Goal: Check status: Check status

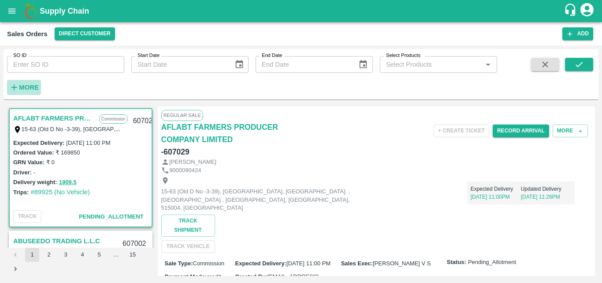
click at [31, 86] on strong "More" at bounding box center [29, 87] width 20 height 7
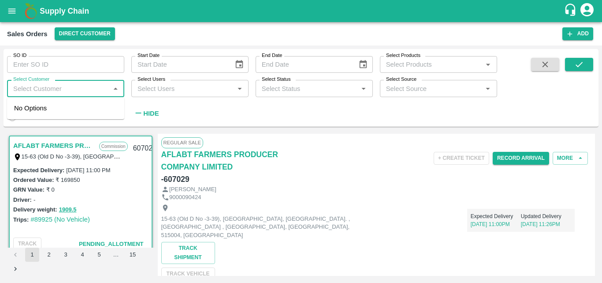
click at [75, 91] on input "Select Customer" at bounding box center [58, 87] width 97 height 11
type input "green"
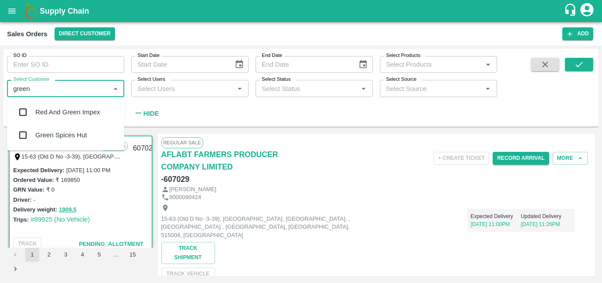
click at [47, 138] on div "Green Spices Hut" at bounding box center [61, 135] width 52 height 10
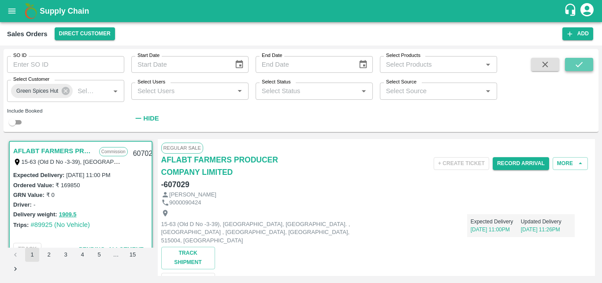
click at [580, 64] on icon "submit" at bounding box center [580, 65] width 10 height 10
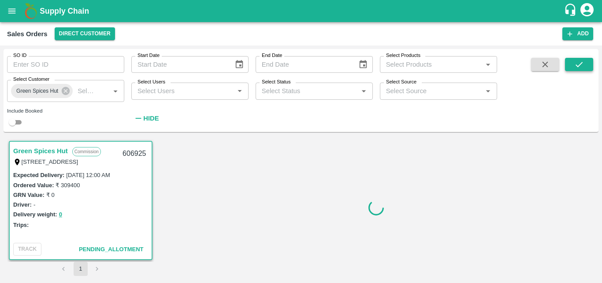
scroll to position [2, 0]
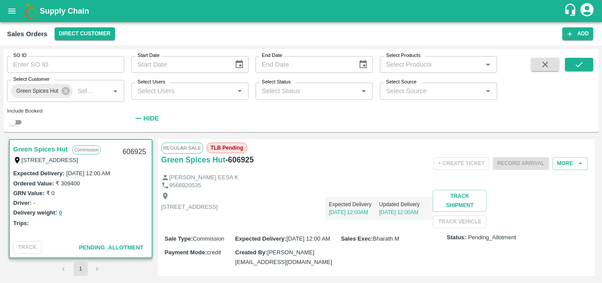
click at [120, 204] on div "Driver: -" at bounding box center [80, 203] width 135 height 10
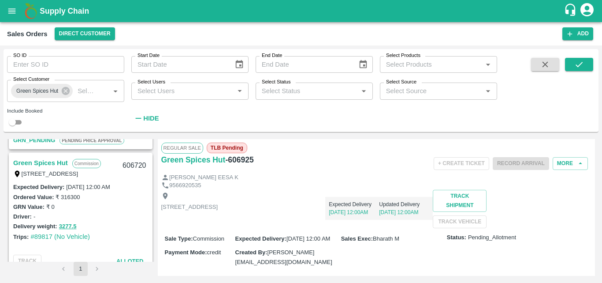
scroll to position [249, 0]
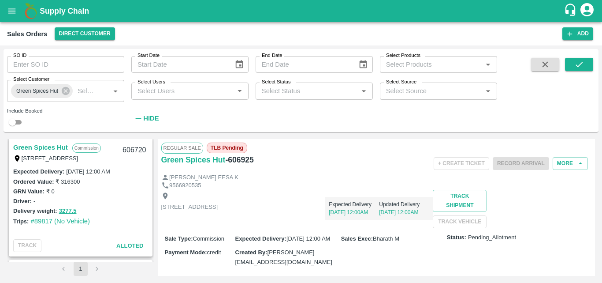
click at [35, 144] on link "Green Spices Hut" at bounding box center [40, 147] width 55 height 11
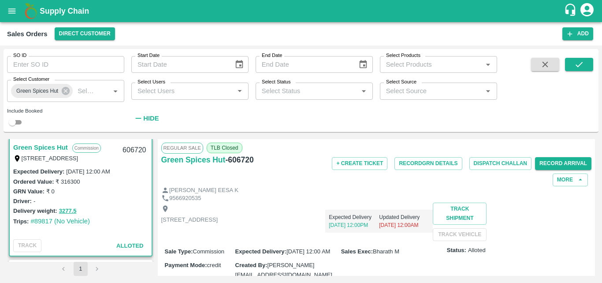
click at [401, 239] on div "Shop no 74, MADURAI MATTUTHAVANI FRUIT MARKET, Madurai, Madurai, Tamil Nadu, 62…" at bounding box center [376, 221] width 431 height 38
click at [433, 167] on button "Record GRN Details" at bounding box center [428, 163] width 67 height 13
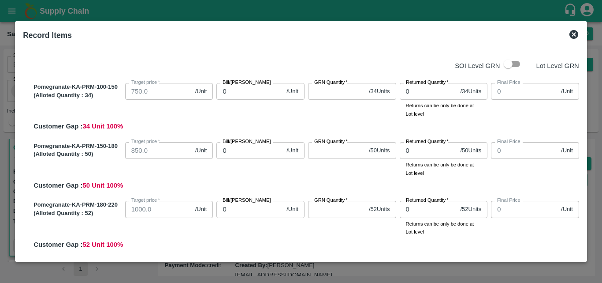
click at [572, 35] on icon at bounding box center [574, 34] width 9 height 9
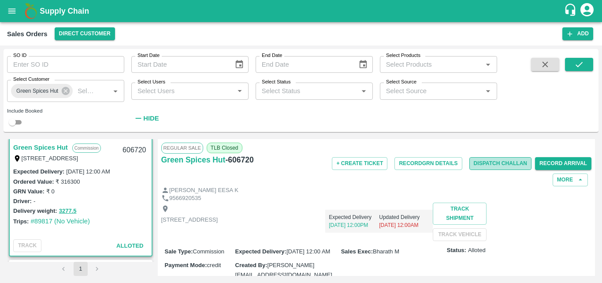
click at [488, 163] on button "Dispatch Challan" at bounding box center [501, 163] width 63 height 13
click at [119, 201] on div "Driver: -" at bounding box center [80, 201] width 135 height 10
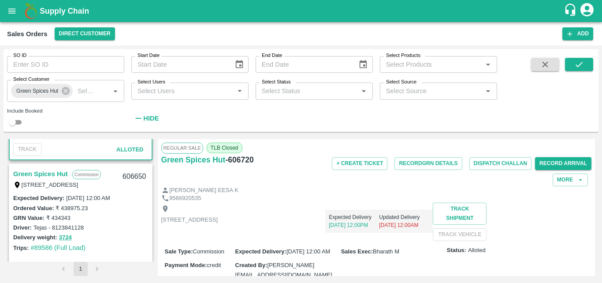
scroll to position [355, 0]
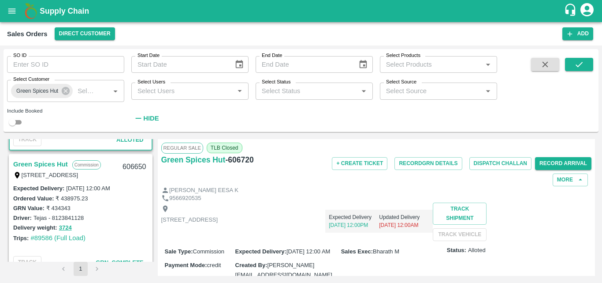
click at [33, 161] on link "Green Spices Hut" at bounding box center [40, 163] width 55 height 11
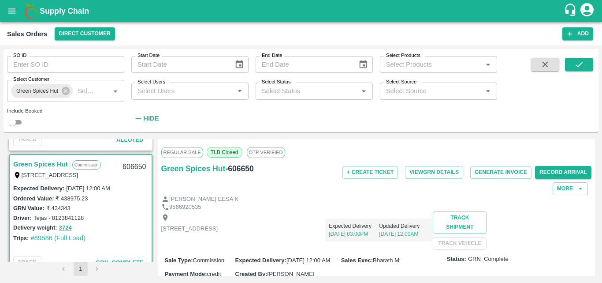
click at [218, 233] on p "[STREET_ADDRESS]" at bounding box center [189, 228] width 57 height 8
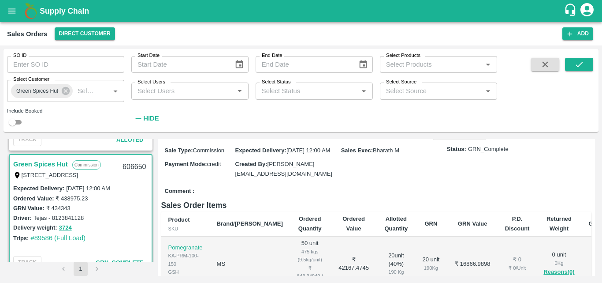
scroll to position [123, 0]
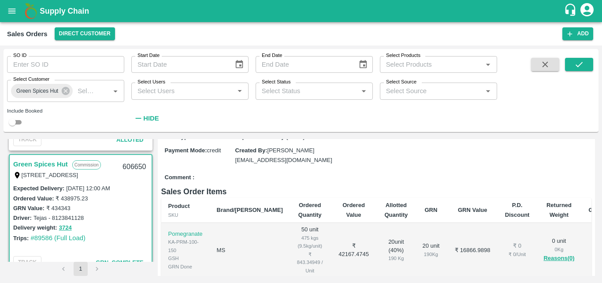
click at [109, 216] on div "Driver: Tejas - 8123841128" at bounding box center [80, 218] width 135 height 10
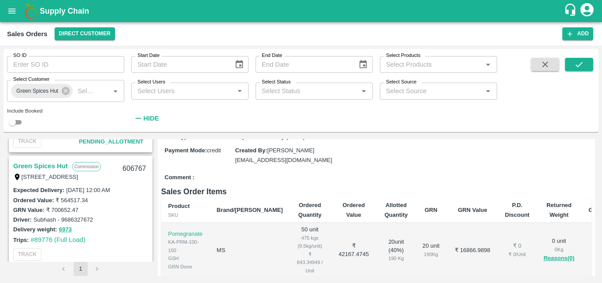
scroll to position [90, 0]
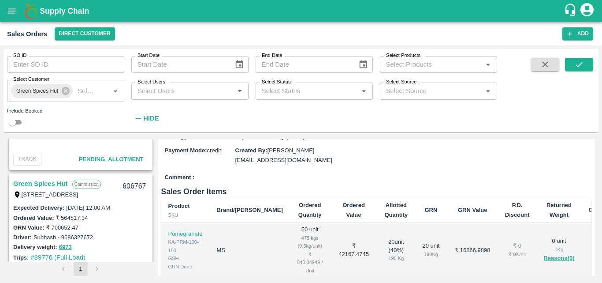
click at [48, 179] on link "Green Spices Hut" at bounding box center [40, 183] width 55 height 11
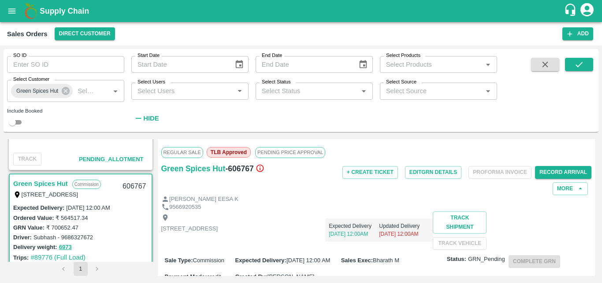
click at [376, 229] on div "Expected Delivery 09 Oct, 12:00AM Updated Delivery 10 Oct, 12:00AM" at bounding box center [325, 226] width 215 height 30
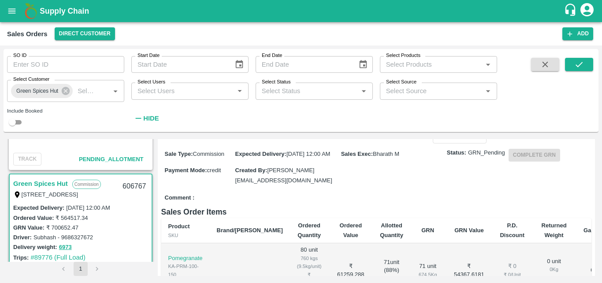
scroll to position [106, 0]
click at [114, 224] on div "GRN Value: ₹ 700652.47" at bounding box center [80, 227] width 135 height 10
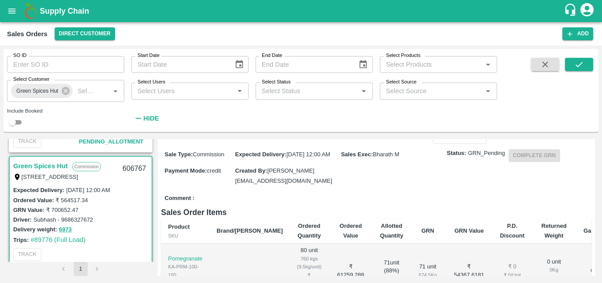
click at [94, 224] on div "Delivery weight: 6973" at bounding box center [80, 229] width 135 height 10
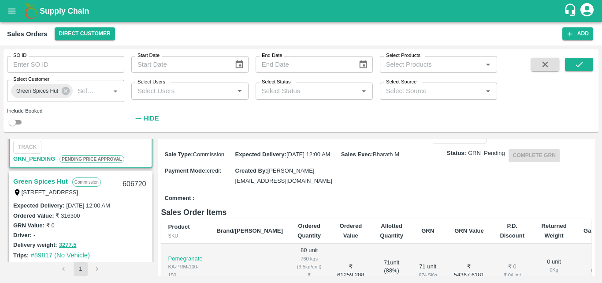
scroll to position [213, 0]
click at [46, 184] on link "Green Spices Hut" at bounding box center [40, 182] width 55 height 11
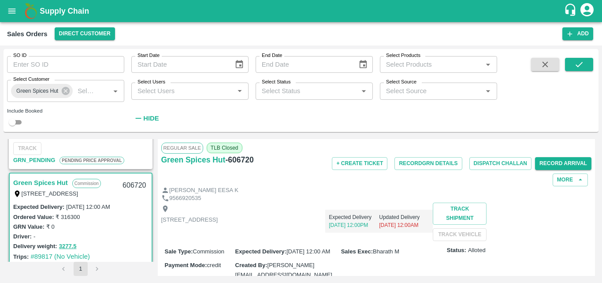
click at [331, 241] on div "Shop no 74, MADURAI MATTUTHAVANI FRUIT MARKET, Madurai, Madurai, Tamil Nadu, 62…" at bounding box center [376, 221] width 431 height 38
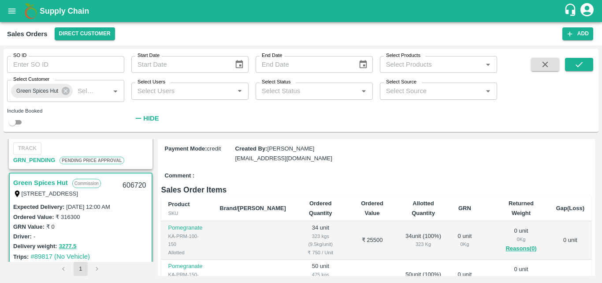
scroll to position [53, 0]
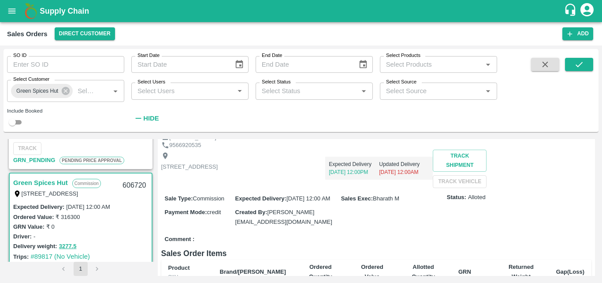
click at [477, 188] on div "Shop no 74, MADURAI MATTUTHAVANI FRUIT MARKET, Madurai, Madurai, Tamil Nadu, 62…" at bounding box center [376, 168] width 431 height 38
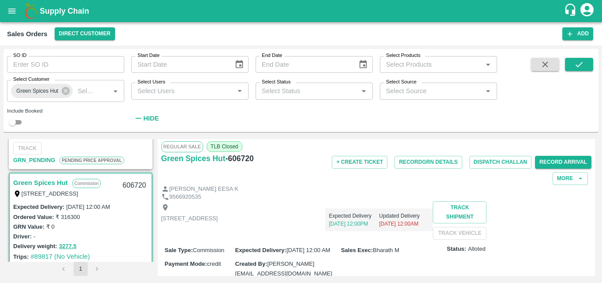
scroll to position [0, 0]
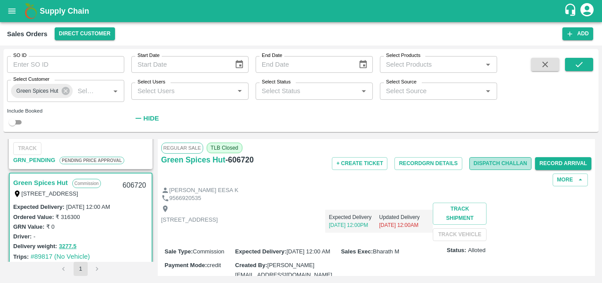
click at [478, 157] on button "Dispatch Challan" at bounding box center [501, 163] width 63 height 13
click at [110, 236] on div "Driver: -" at bounding box center [80, 236] width 135 height 10
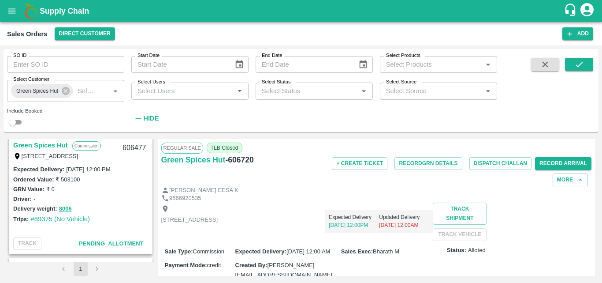
scroll to position [496, 0]
click at [110, 208] on div "Delivery weight: 8006" at bounding box center [80, 209] width 135 height 10
click at [41, 142] on link "Green Spices Hut" at bounding box center [40, 145] width 55 height 11
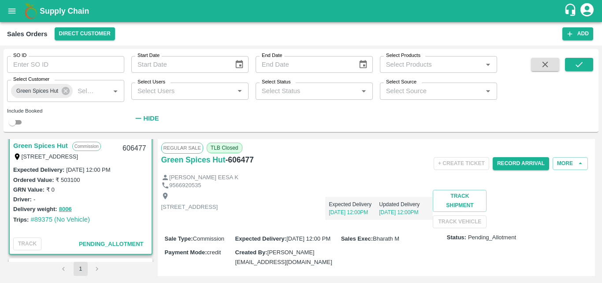
click at [380, 228] on div "Shop no 74, MADURAI MATTUTHAVANI FRUIT MARKET, Madurai, Madurai, Tamil Nadu, 62…" at bounding box center [376, 209] width 431 height 38
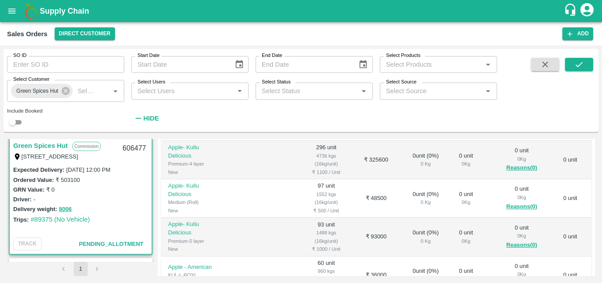
scroll to position [194, 0]
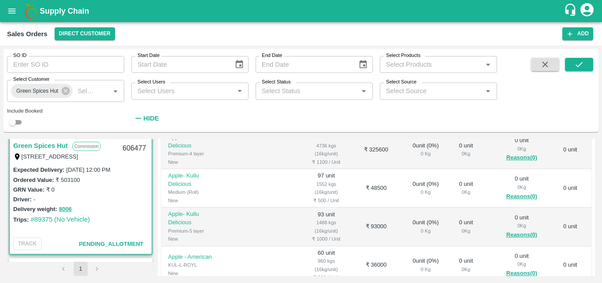
click at [135, 221] on div "Trips: #89375 (No Vehicle)" at bounding box center [80, 219] width 135 height 10
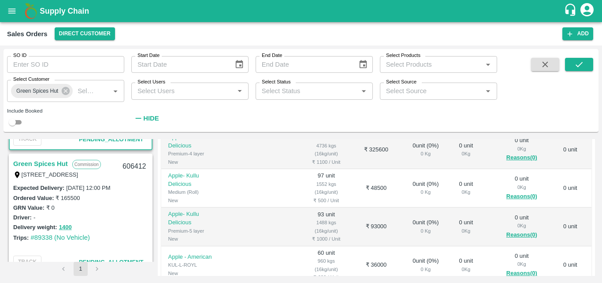
scroll to position [601, 0]
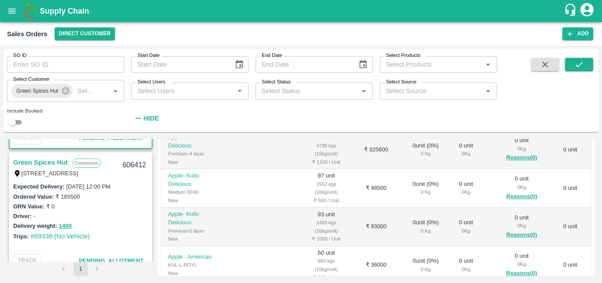
click at [44, 163] on link "Green Spices Hut" at bounding box center [40, 162] width 55 height 11
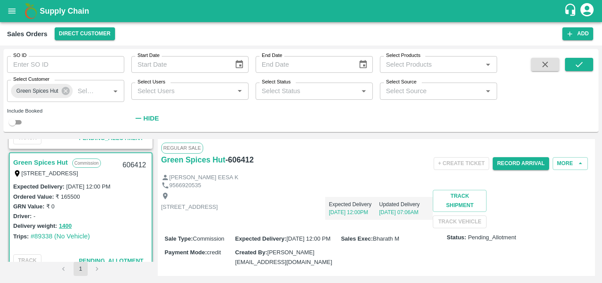
click at [366, 228] on div "Shop no 74, MADURAI MATTUTHAVANI FRUIT MARKET, Madurai, Madurai, Tamil Nadu, 62…" at bounding box center [376, 209] width 431 height 38
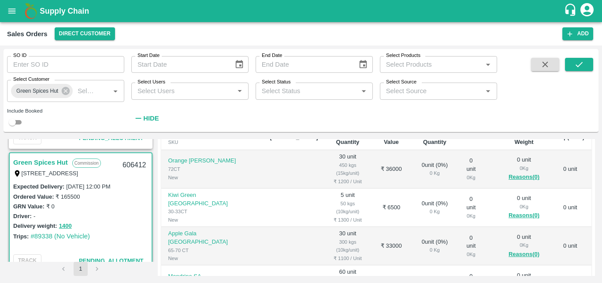
scroll to position [176, 0]
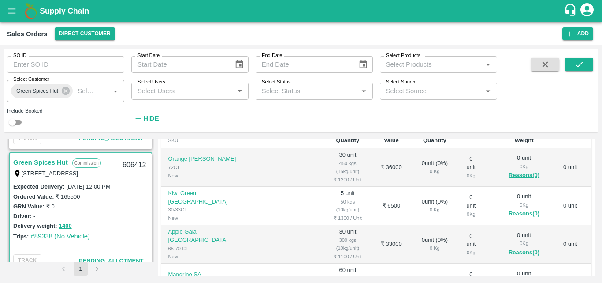
click at [132, 210] on div "GRN Value: ₹ 0" at bounding box center [80, 206] width 135 height 10
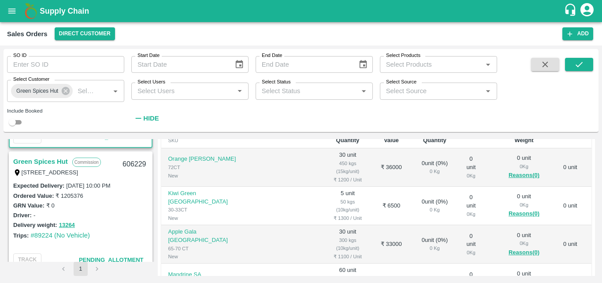
scroll to position [743, 0]
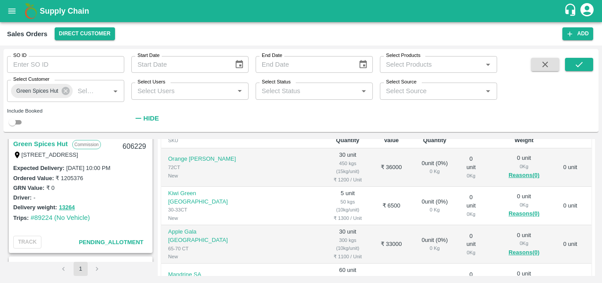
click at [52, 147] on link "Green Spices Hut" at bounding box center [40, 143] width 55 height 11
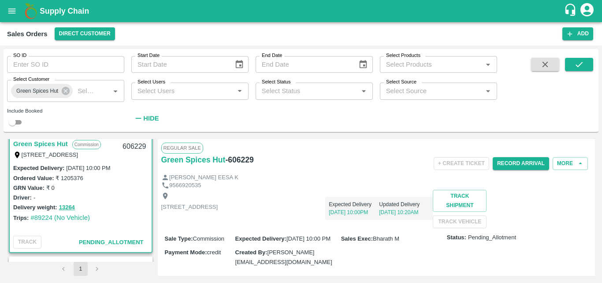
click at [349, 228] on div "Shop no 74, MADURAI MATTUTHAVANI FRUIT MARKET, Madurai, Madurai, Tamil Nadu, 62…" at bounding box center [376, 209] width 431 height 38
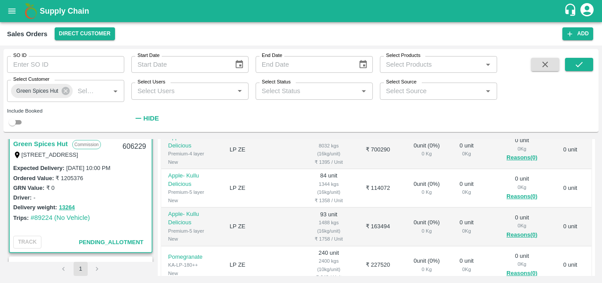
scroll to position [212, 0]
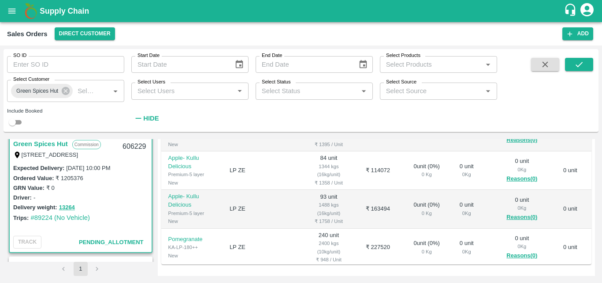
click at [323, 217] on div "1488 kgs (16kg/unit)" at bounding box center [329, 209] width 38 height 16
click at [107, 205] on div "Delivery weight: 13264" at bounding box center [80, 207] width 135 height 10
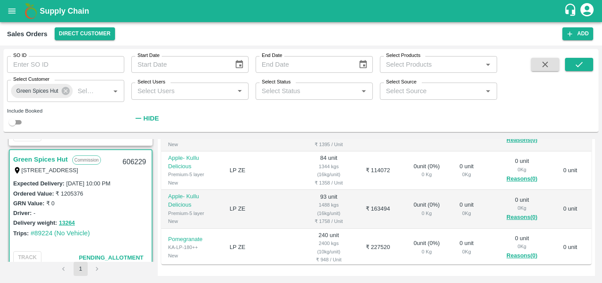
scroll to position [743, 0]
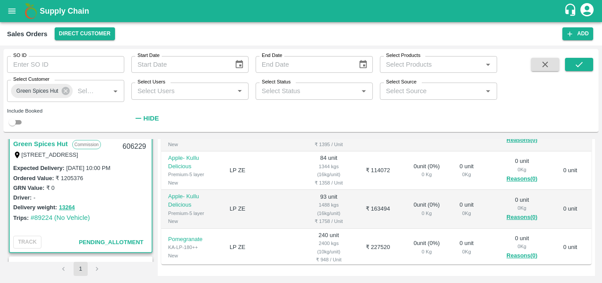
click at [114, 198] on div "Driver: -" at bounding box center [80, 197] width 135 height 10
click at [117, 199] on div "Driver: -" at bounding box center [80, 197] width 135 height 10
click at [129, 191] on div "GRN Value: ₹ 0" at bounding box center [80, 188] width 135 height 10
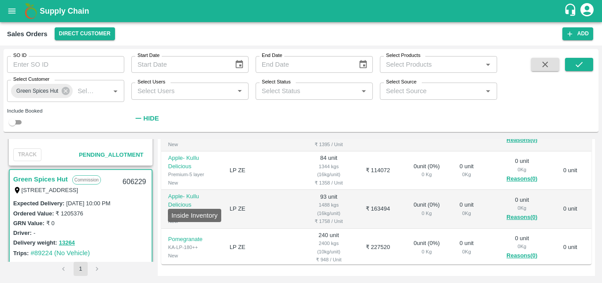
click at [205, 170] on p "Apple- Kullu Delicious" at bounding box center [191, 162] width 47 height 16
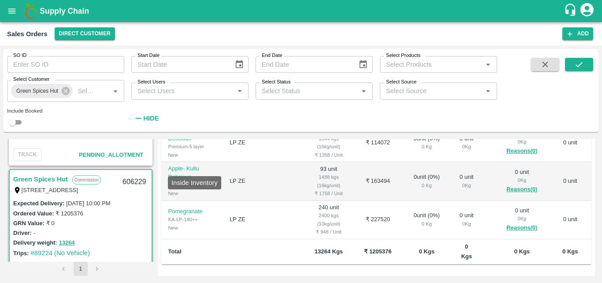
scroll to position [229, 0]
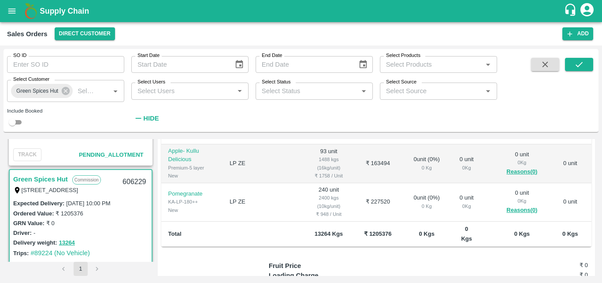
click at [103, 232] on div "Driver: -" at bounding box center [80, 233] width 135 height 10
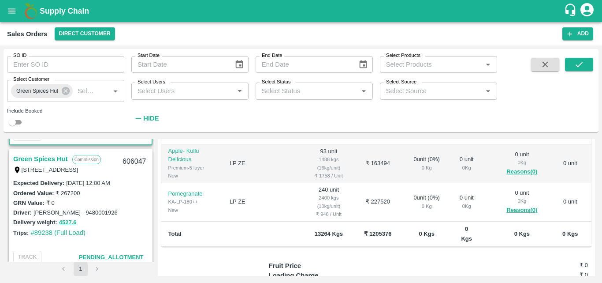
scroll to position [848, 0]
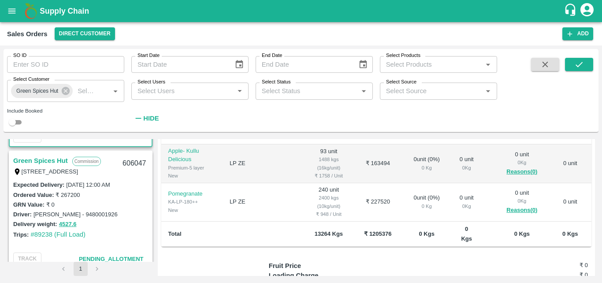
click at [35, 157] on link "Green Spices Hut" at bounding box center [40, 160] width 55 height 11
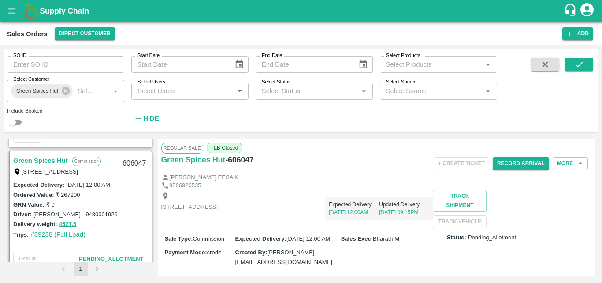
click at [272, 224] on div "Shop no 74, MADURAI MATTUTHAVANI FRUIT MARKET, Madurai, Madurai, Tamil Nadu, 62…" at bounding box center [376, 209] width 431 height 38
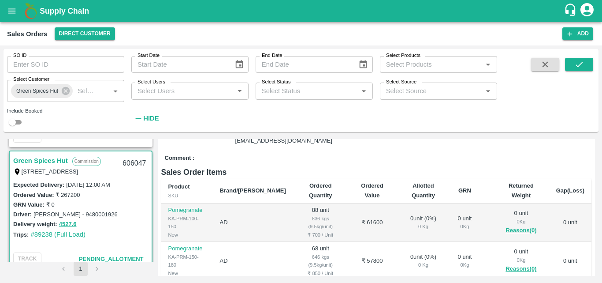
scroll to position [176, 0]
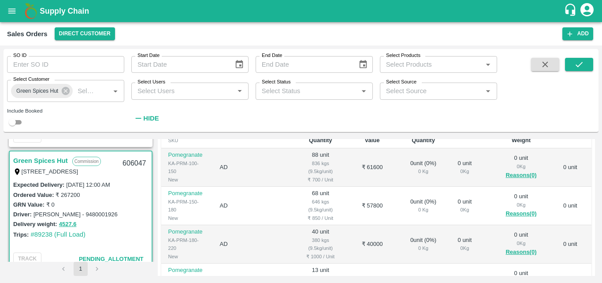
click at [135, 231] on div "Trips: #89238 (Full Load)" at bounding box center [80, 234] width 135 height 10
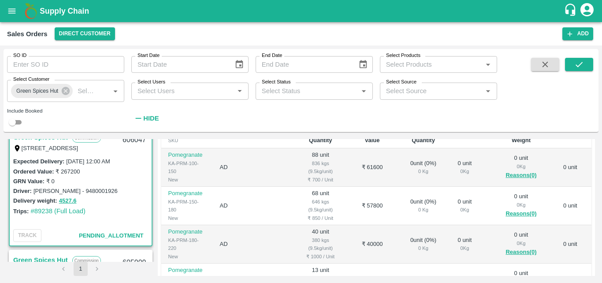
scroll to position [856, 0]
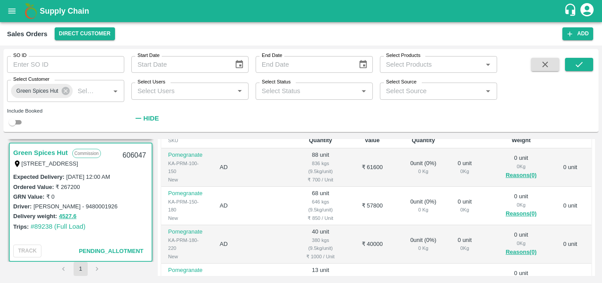
click at [124, 203] on div "Driver: KESHAV MURTY - 9480001926" at bounding box center [80, 206] width 135 height 10
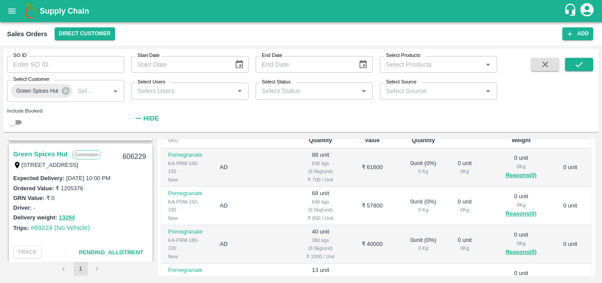
scroll to position [715, 0]
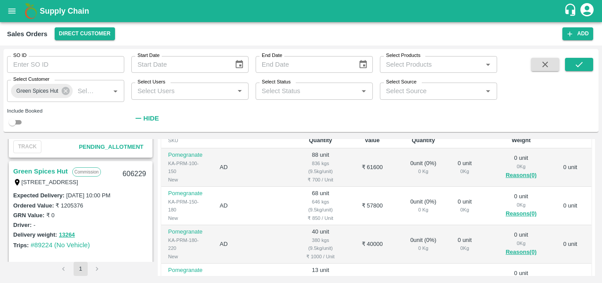
click at [58, 170] on link "Green Spices Hut" at bounding box center [40, 170] width 55 height 11
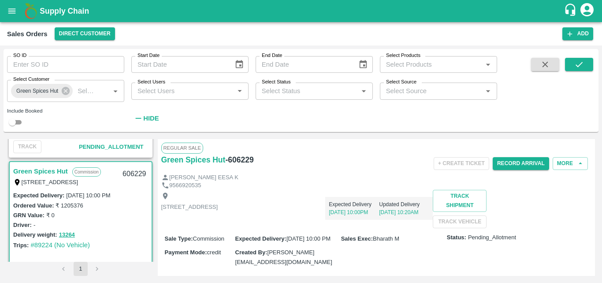
click at [96, 216] on div "GRN Value: ₹ 0" at bounding box center [80, 215] width 135 height 10
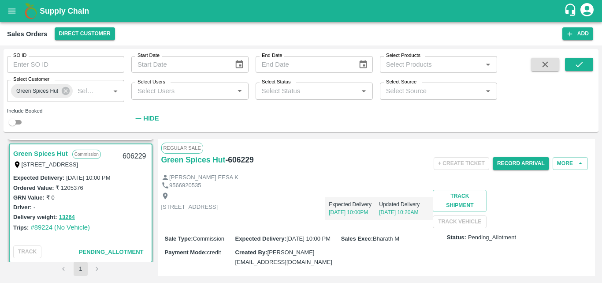
scroll to position [750, 0]
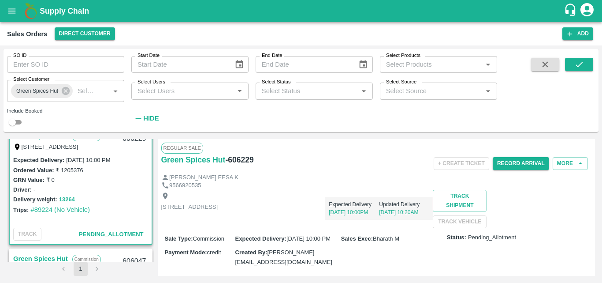
click at [304, 228] on div "Shop no 74, MADURAI MATTUTHAVANI FRUIT MARKET, Madurai, Madurai, Tamil Nadu, 62…" at bounding box center [376, 209] width 431 height 38
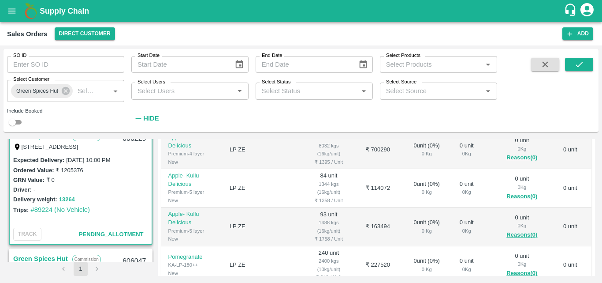
scroll to position [176, 0]
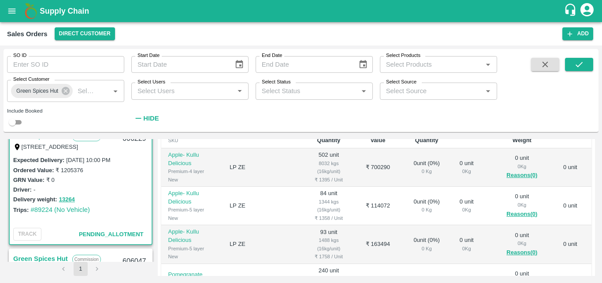
click at [124, 187] on div "Driver: -" at bounding box center [80, 189] width 135 height 10
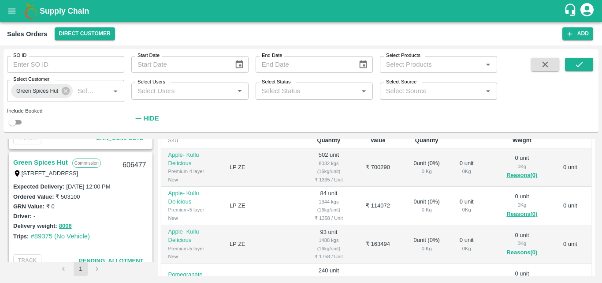
scroll to position [451, 0]
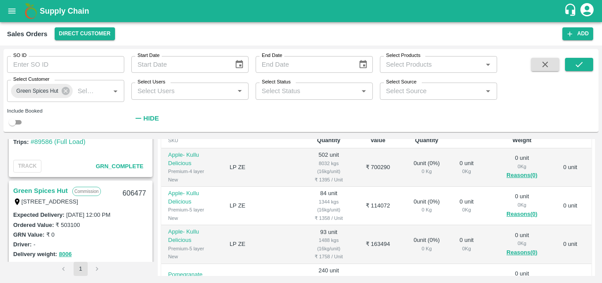
click at [41, 187] on link "Green Spices Hut" at bounding box center [40, 190] width 55 height 11
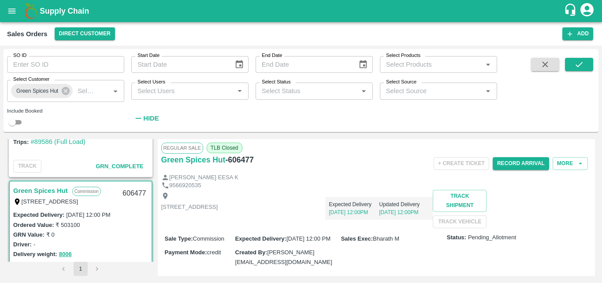
click at [363, 228] on div "Shop no 74, MADURAI MATTUTHAVANI FRUIT MARKET, Madurai, Madurai, Tamil Nadu, 62…" at bounding box center [376, 209] width 431 height 38
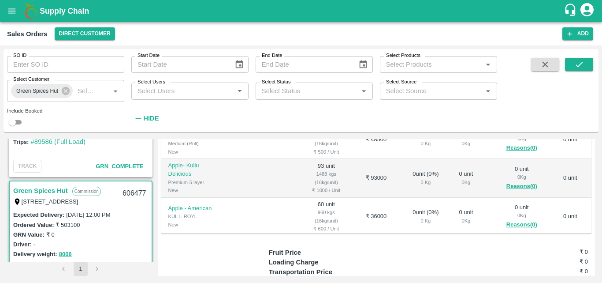
scroll to position [265, 0]
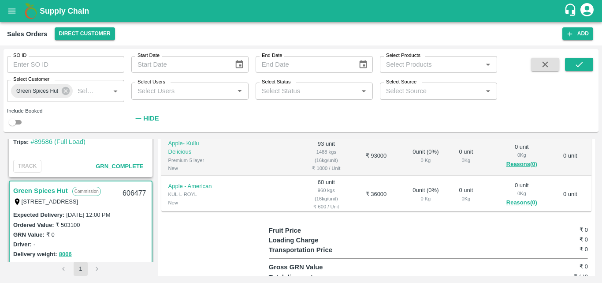
click at [353, 211] on td "₹ 36000" at bounding box center [376, 194] width 47 height 38
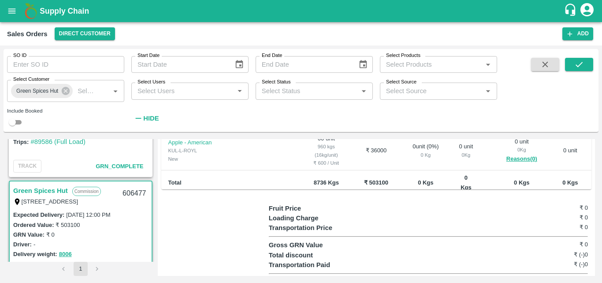
scroll to position [300, 0]
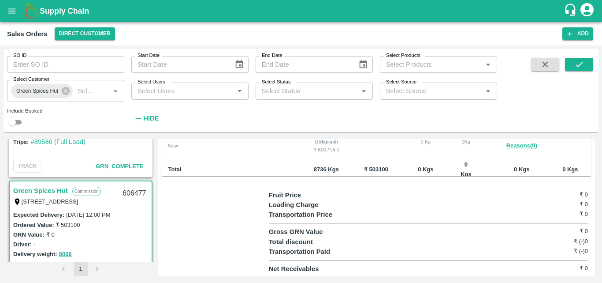
click at [353, 157] on td "₹ 36000" at bounding box center [376, 138] width 47 height 38
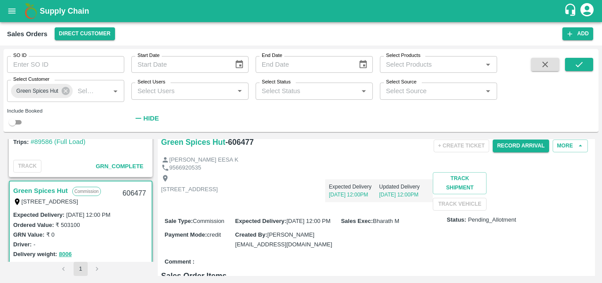
scroll to position [35, 0]
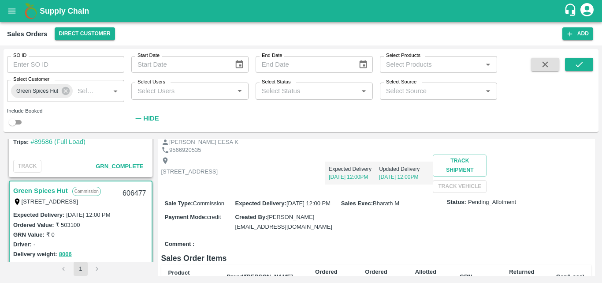
click at [339, 193] on div "Shop no 74, MADURAI MATTUTHAVANI FRUIT MARKET, Madurai, Madurai, Tamil Nadu, 62…" at bounding box center [376, 173] width 431 height 38
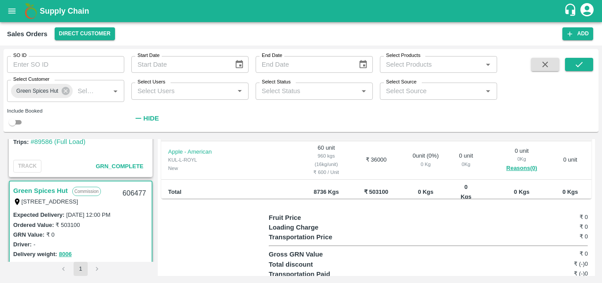
scroll to position [282, 0]
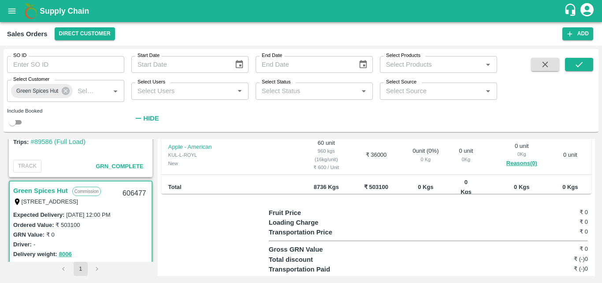
click at [355, 200] on td "₹ 503100" at bounding box center [376, 188] width 47 height 26
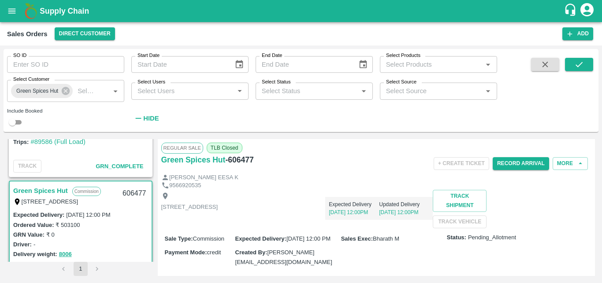
scroll to position [22, 0]
click at [383, 224] on div "Shop no 74, MADURAI MATTUTHAVANI FRUIT MARKET, Madurai, Madurai, Tamil Nadu, 62…" at bounding box center [376, 209] width 431 height 38
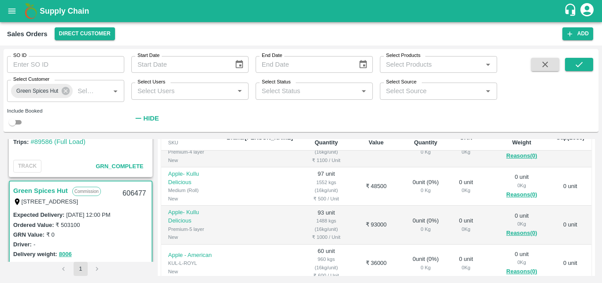
scroll to position [176, 0]
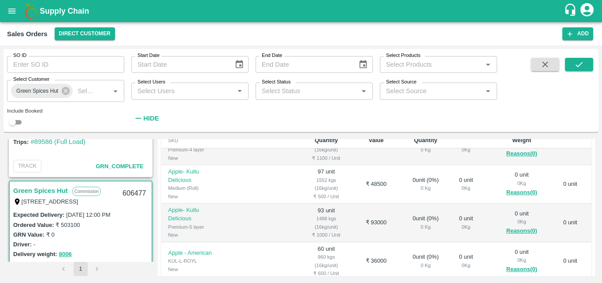
click at [353, 239] on td "₹ 93000" at bounding box center [376, 222] width 47 height 38
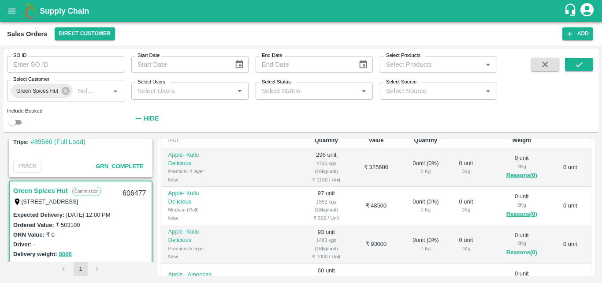
scroll to position [159, 0]
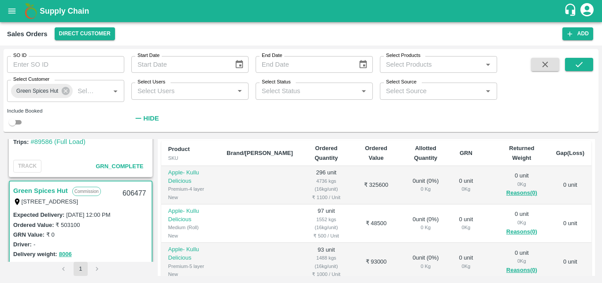
click at [353, 243] on td "₹ 48500" at bounding box center [376, 223] width 47 height 38
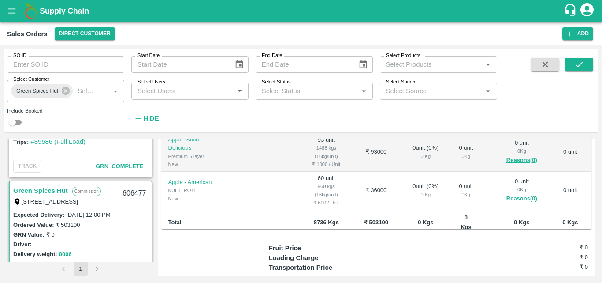
scroll to position [265, 0]
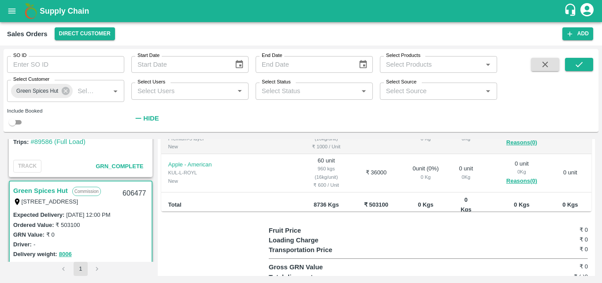
click at [253, 192] on td at bounding box center [260, 173] width 80 height 38
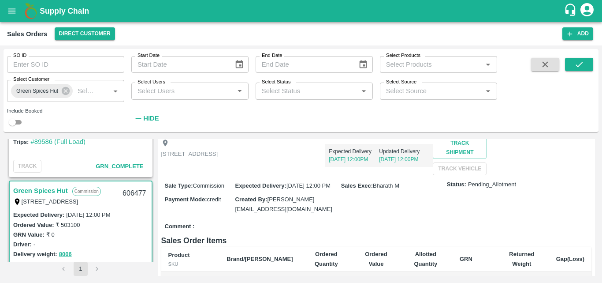
scroll to position [0, 0]
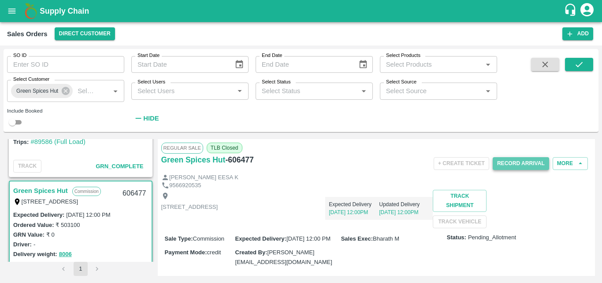
click at [501, 159] on button "Record Arrival" at bounding box center [521, 163] width 56 height 13
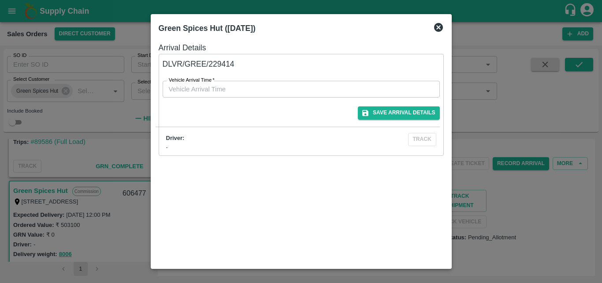
type input "DD/MM/YYYY hh:mm aa"
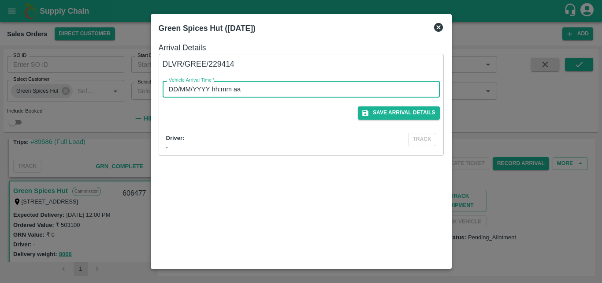
click at [269, 85] on input "DD/MM/YYYY hh:mm aa" at bounding box center [298, 89] width 271 height 17
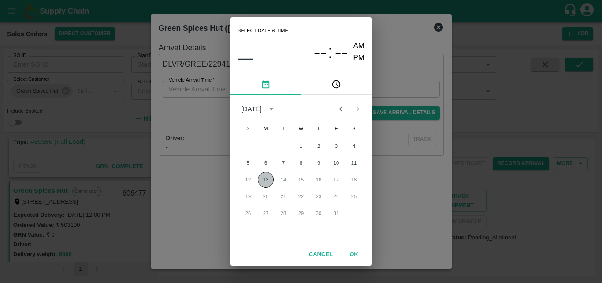
click at [266, 176] on button "13" at bounding box center [266, 180] width 16 height 16
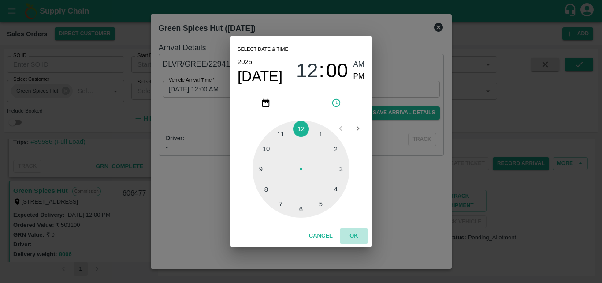
click at [355, 231] on button "OK" at bounding box center [354, 235] width 28 height 15
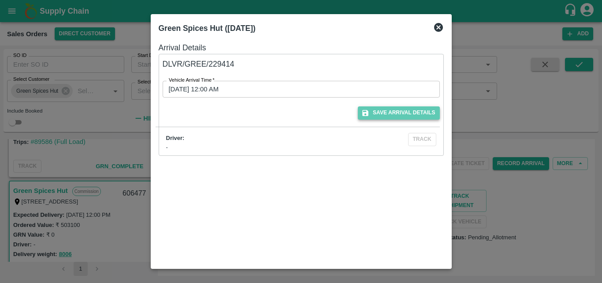
click at [389, 107] on button "Save Arrival Details" at bounding box center [399, 112] width 82 height 13
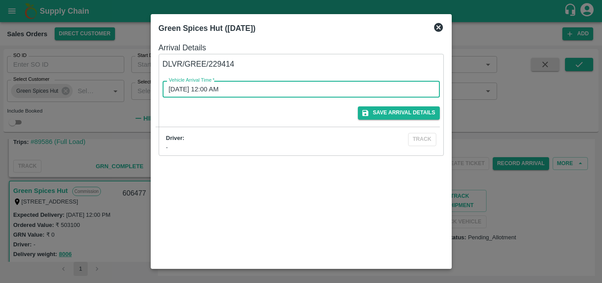
click at [173, 89] on input "13/10/2025 12:00 AM" at bounding box center [298, 89] width 271 height 17
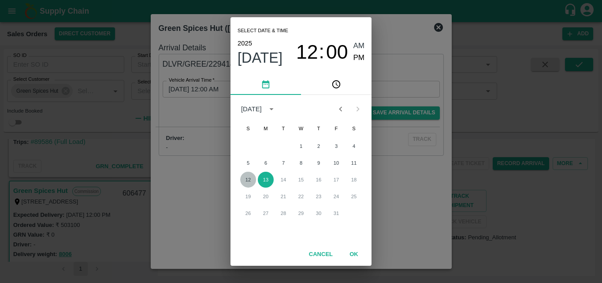
click at [252, 175] on button "12" at bounding box center [248, 180] width 16 height 16
type input "12/10/2025 12:00 AM"
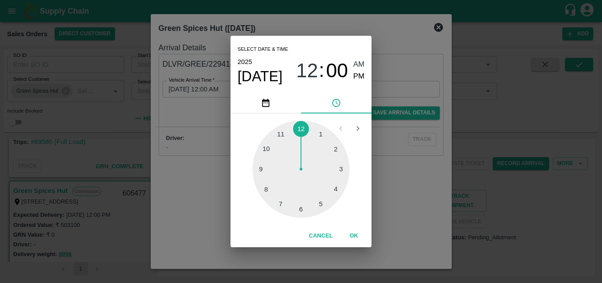
click at [358, 237] on button "OK" at bounding box center [354, 235] width 28 height 15
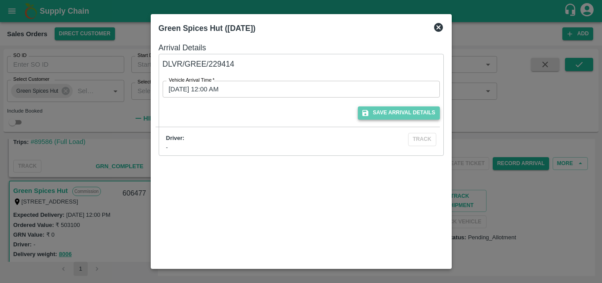
click at [377, 112] on button "Save Arrival Details" at bounding box center [399, 112] width 82 height 13
click at [439, 30] on icon at bounding box center [438, 27] width 9 height 9
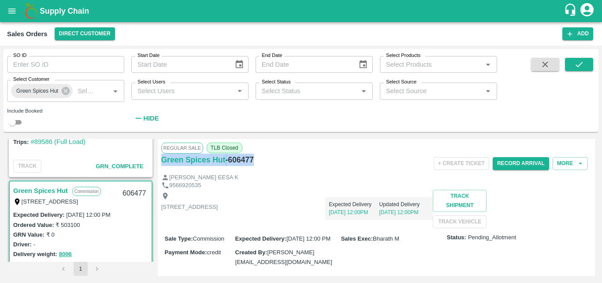
drag, startPoint x: 254, startPoint y: 158, endPoint x: 160, endPoint y: 163, distance: 94.5
click at [160, 163] on div "Regular Sale TLB Closed Green Spices Hut - 606477 + Create Ticket Record Arriva…" at bounding box center [377, 207] width 438 height 137
copy div "Green Spices Hut - 606477"
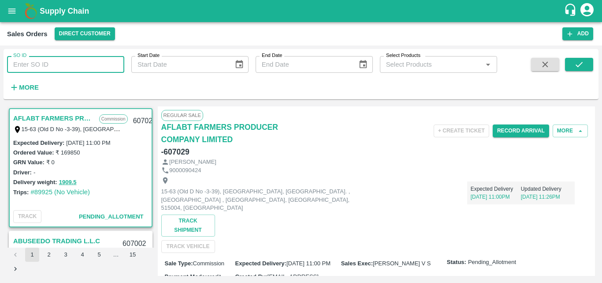
click at [56, 64] on input "SO ID" at bounding box center [65, 64] width 117 height 17
type input "606047"
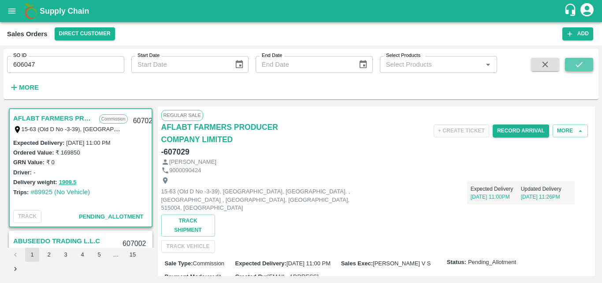
click at [587, 67] on button "submit" at bounding box center [579, 64] width 28 height 13
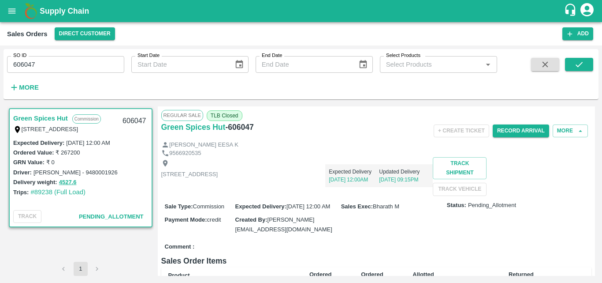
click at [332, 228] on div "Sale Type : Commission Expected Delivery : 02 Oct 2025, 12:00 AM Sales Exec : B…" at bounding box center [376, 218] width 431 height 44
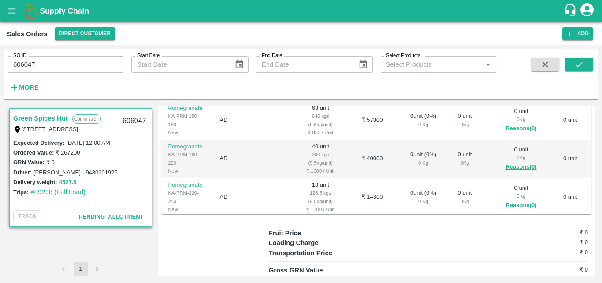
scroll to position [247, 0]
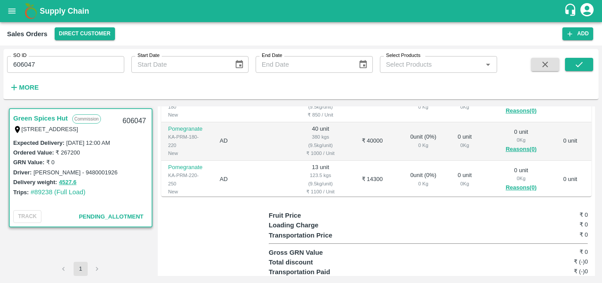
click at [348, 161] on td "₹ 40000" at bounding box center [372, 141] width 49 height 38
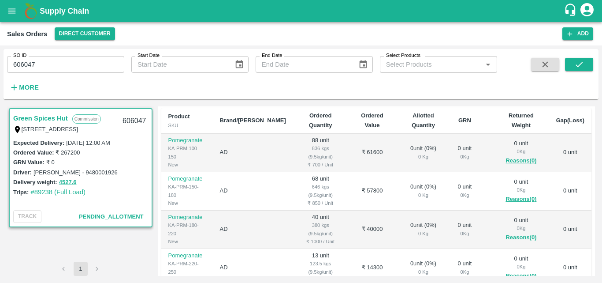
scroll to position [141, 0]
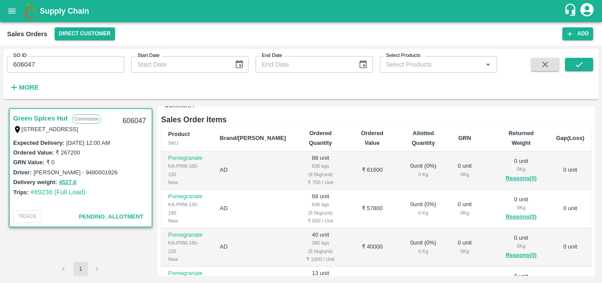
click at [361, 146] on b "Ordered Value" at bounding box center [372, 138] width 22 height 16
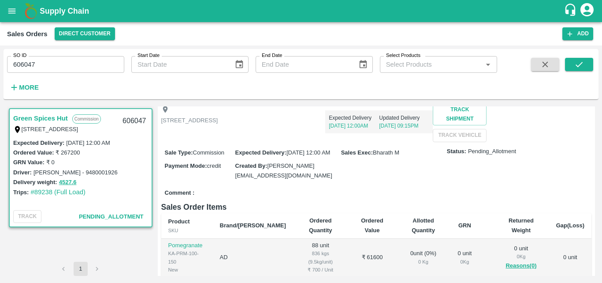
scroll to position [53, 0]
click at [319, 187] on div "Sale Type : Commission Expected Delivery : 02 Oct 2025, 12:00 AM Sales Exec : B…" at bounding box center [376, 165] width 431 height 44
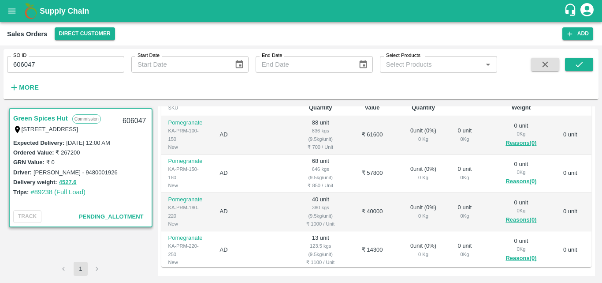
scroll to position [194, 0]
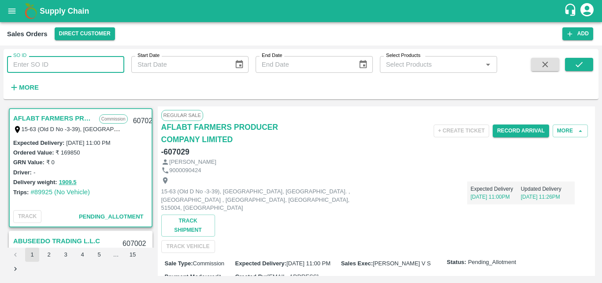
click at [46, 60] on input "SO ID" at bounding box center [65, 64] width 117 height 17
click at [45, 63] on input "SO ID" at bounding box center [65, 64] width 117 height 17
click at [576, 64] on icon "submit" at bounding box center [580, 65] width 10 height 10
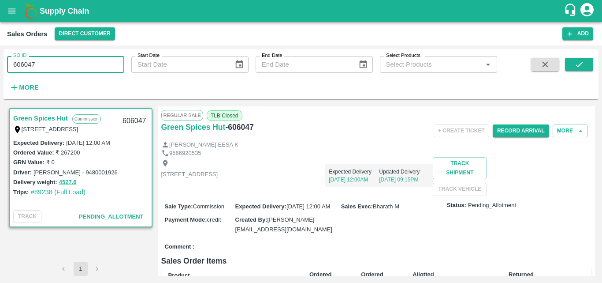
click at [51, 63] on input "606047" at bounding box center [65, 64] width 117 height 17
type input "606720"
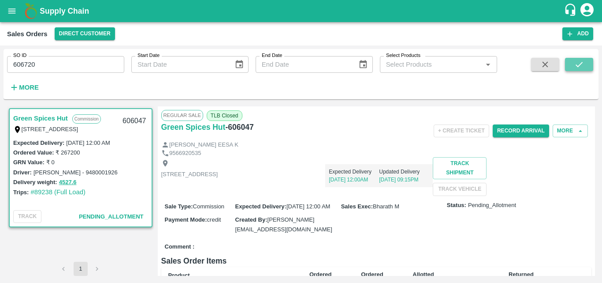
click at [579, 63] on icon "submit" at bounding box center [580, 65] width 10 height 10
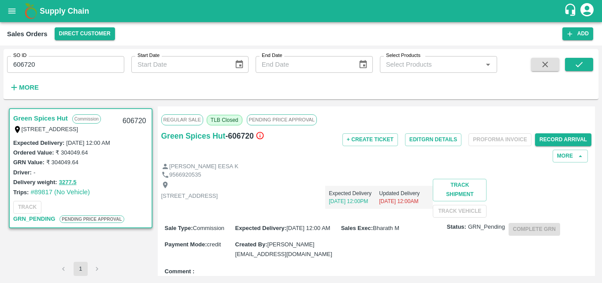
click at [218, 193] on p "[STREET_ADDRESS]" at bounding box center [189, 196] width 57 height 8
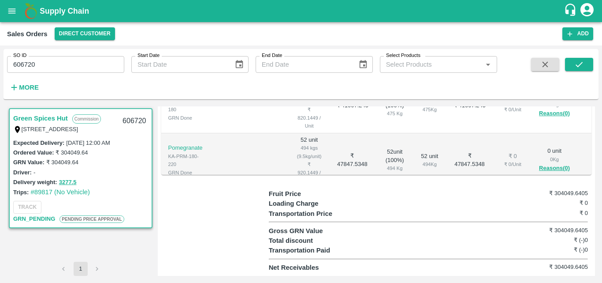
scroll to position [322, 0]
click at [306, 189] on p "Fruit Price" at bounding box center [309, 194] width 80 height 10
